Goal: Check status: Check status

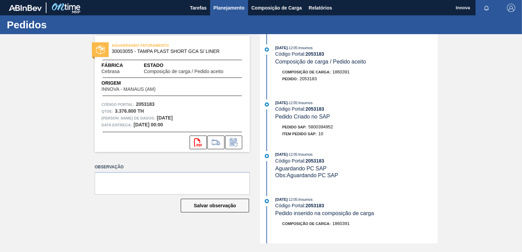
click at [233, 8] on span "Planejamento" at bounding box center [229, 8] width 31 height 8
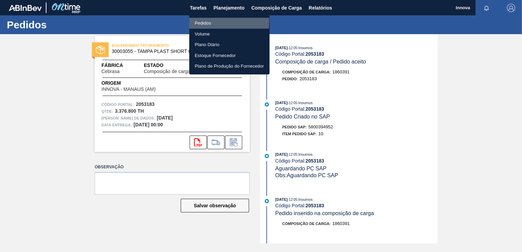
click at [198, 21] on li "Pedidos" at bounding box center [229, 23] width 80 height 11
